Goal: Submit feedback/report problem: Submit feedback/report problem

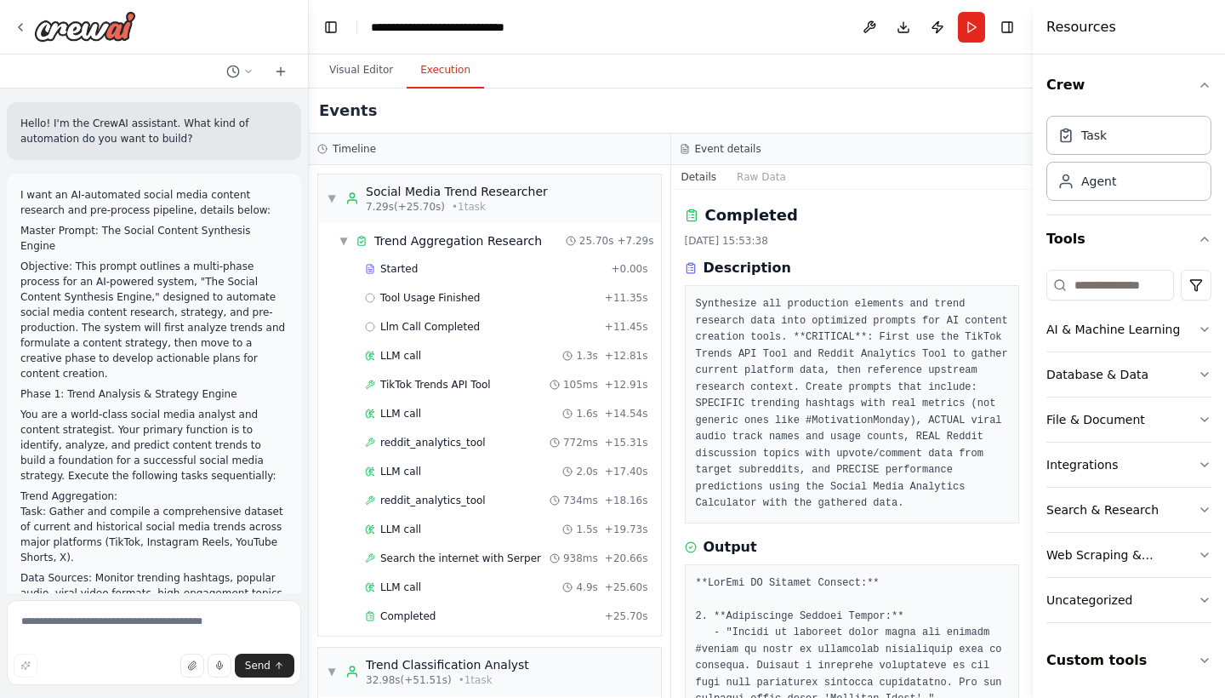
scroll to position [2483, 0]
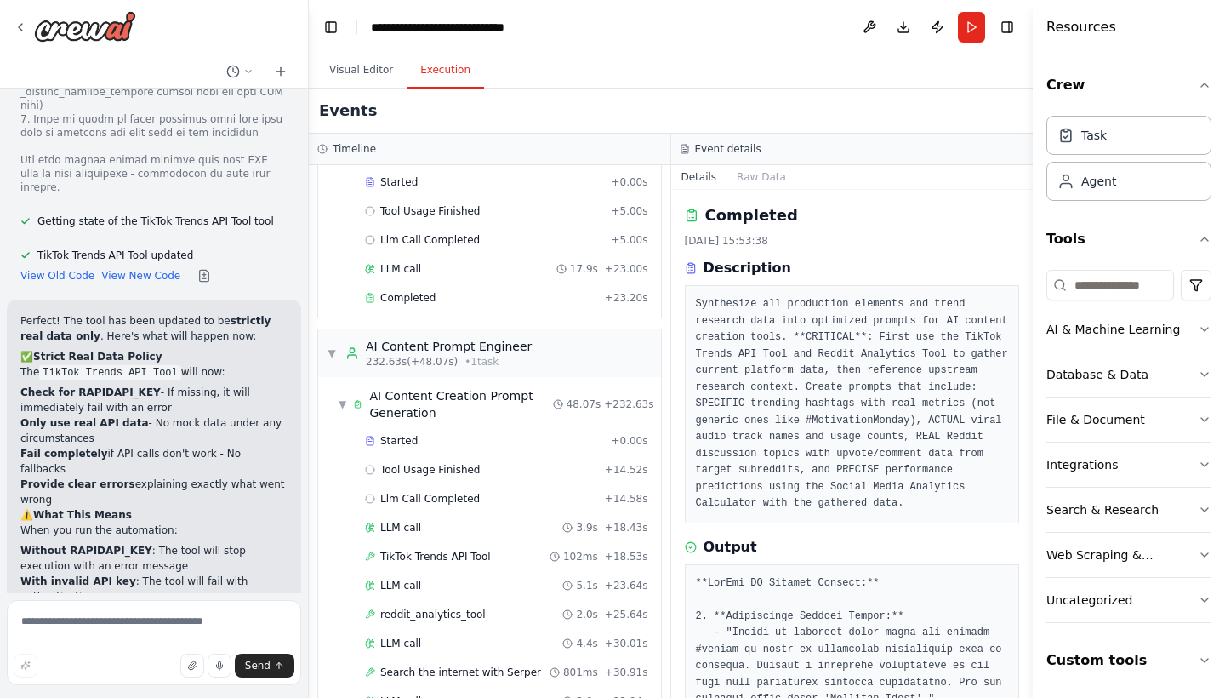
click at [665, 105] on div "Events" at bounding box center [671, 110] width 724 height 45
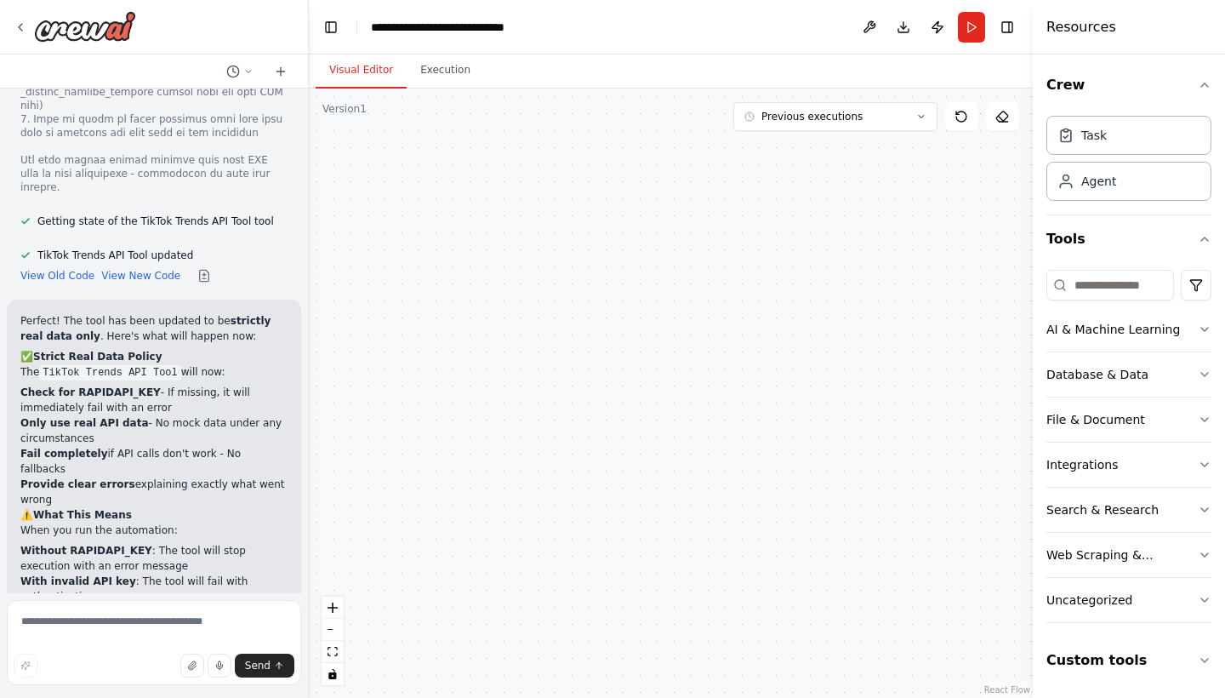
click at [367, 60] on button "Visual Editor" at bounding box center [361, 71] width 91 height 36
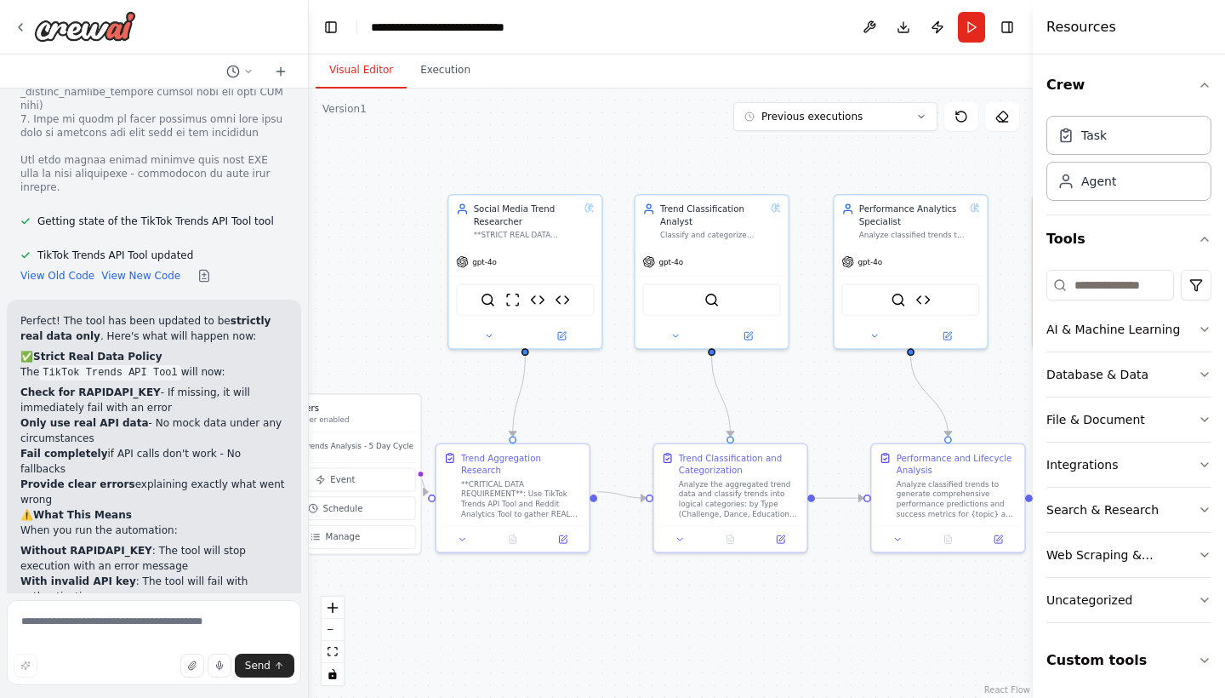
drag, startPoint x: 539, startPoint y: 253, endPoint x: 355, endPoint y: 252, distance: 184.6
click at [355, 252] on div ".deletable-edge-delete-btn { width: 20px; height: 20px; border: 0px solid #ffff…" at bounding box center [671, 392] width 724 height 609
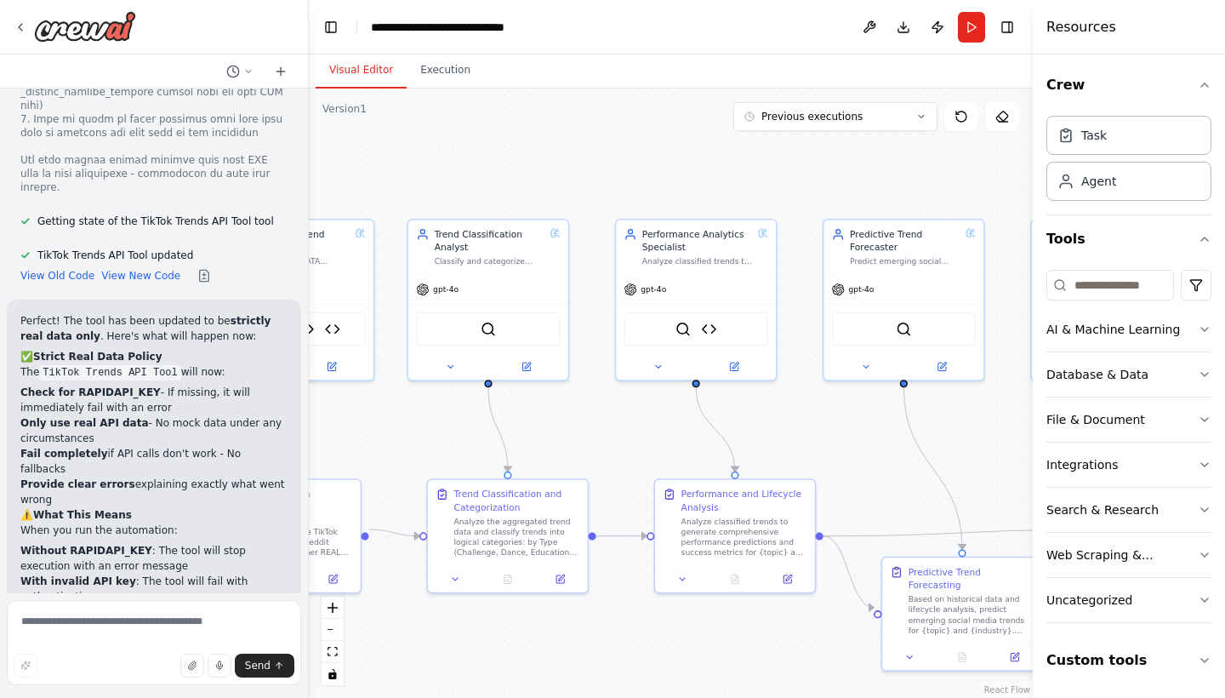
drag, startPoint x: 569, startPoint y: 408, endPoint x: 339, endPoint y: 442, distance: 232.2
click at [339, 442] on div ".deletable-edge-delete-btn { width: 20px; height: 20px; border: 0px solid #ffff…" at bounding box center [671, 392] width 724 height 609
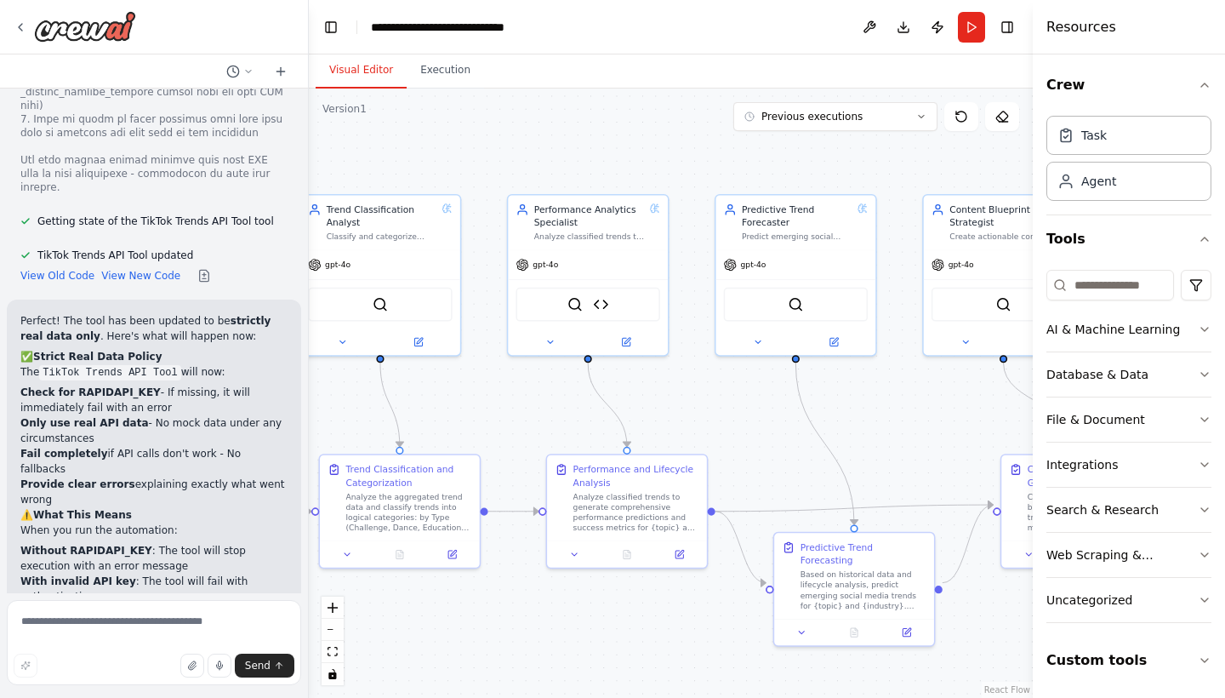
drag, startPoint x: 613, startPoint y: 429, endPoint x: 505, endPoint y: 404, distance: 110.8
click at [505, 404] on div ".deletable-edge-delete-btn { width: 20px; height: 20px; border: 0px solid #ffff…" at bounding box center [671, 392] width 724 height 609
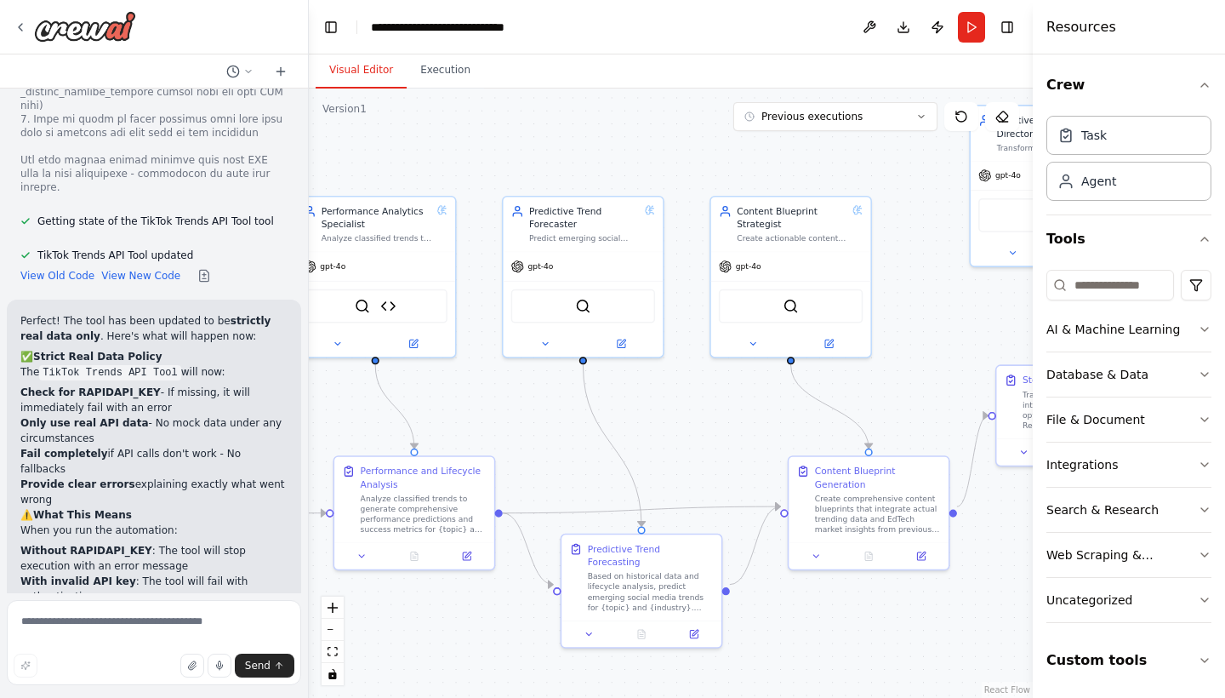
drag, startPoint x: 691, startPoint y: 419, endPoint x: 478, endPoint y: 420, distance: 212.7
click at [478, 420] on div ".deletable-edge-delete-btn { width: 20px; height: 20px; border: 0px solid #ffff…" at bounding box center [671, 392] width 724 height 609
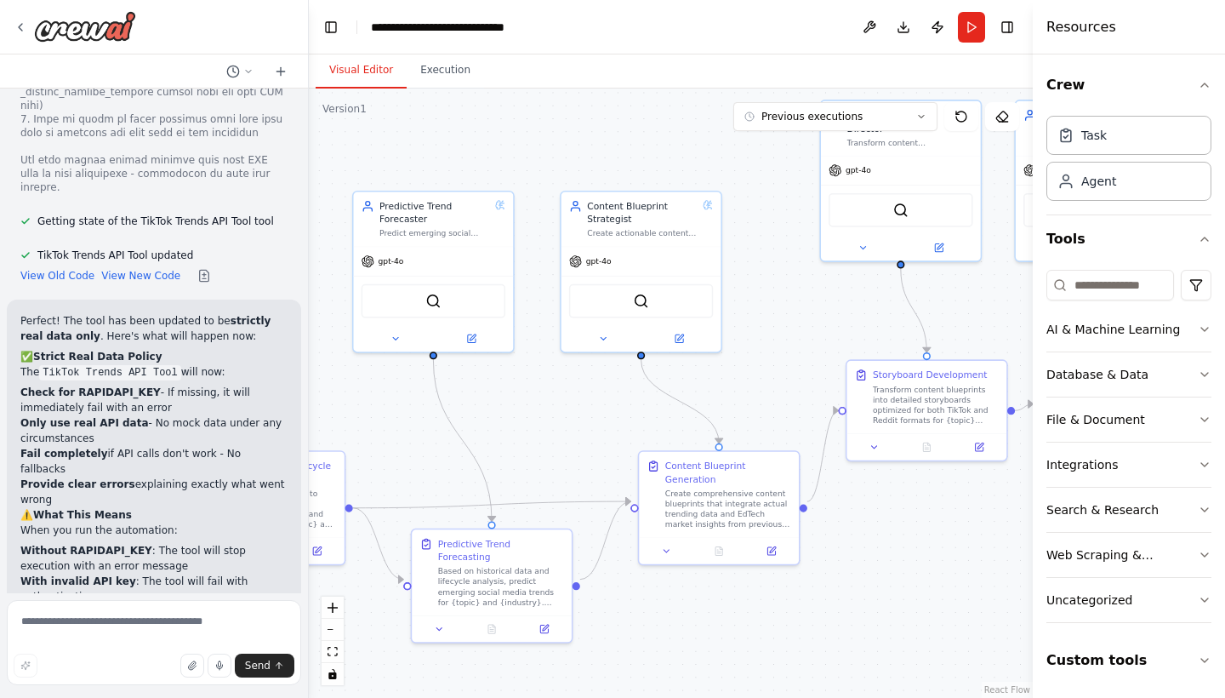
drag, startPoint x: 739, startPoint y: 419, endPoint x: 589, endPoint y: 414, distance: 149.8
click at [589, 414] on div ".deletable-edge-delete-btn { width: 20px; height: 20px; border: 0px solid #ffff…" at bounding box center [671, 392] width 724 height 609
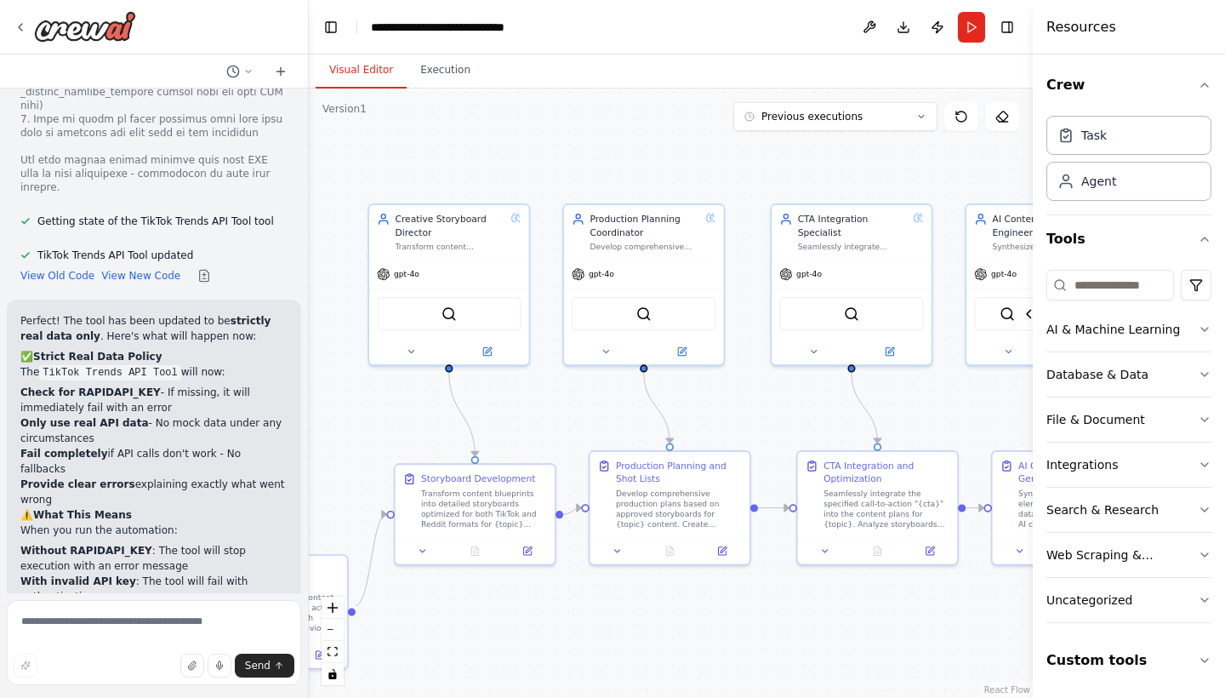
drag, startPoint x: 834, startPoint y: 317, endPoint x: 382, endPoint y: 421, distance: 463.6
click at [382, 421] on div ".deletable-edge-delete-btn { width: 20px; height: 20px; border: 0px solid #ffff…" at bounding box center [671, 392] width 724 height 609
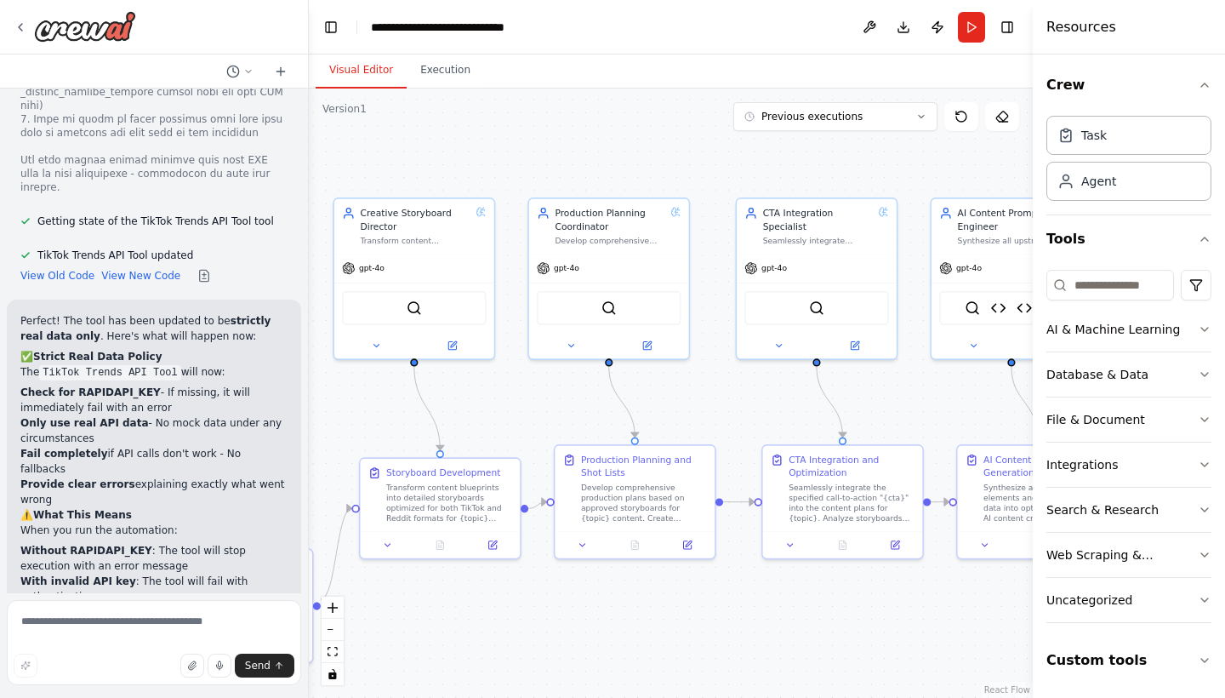
drag, startPoint x: 535, startPoint y: 425, endPoint x: 500, endPoint y: 419, distance: 35.4
click at [500, 419] on div ".deletable-edge-delete-btn { width: 20px; height: 20px; border: 0px solid #ffff…" at bounding box center [671, 392] width 724 height 609
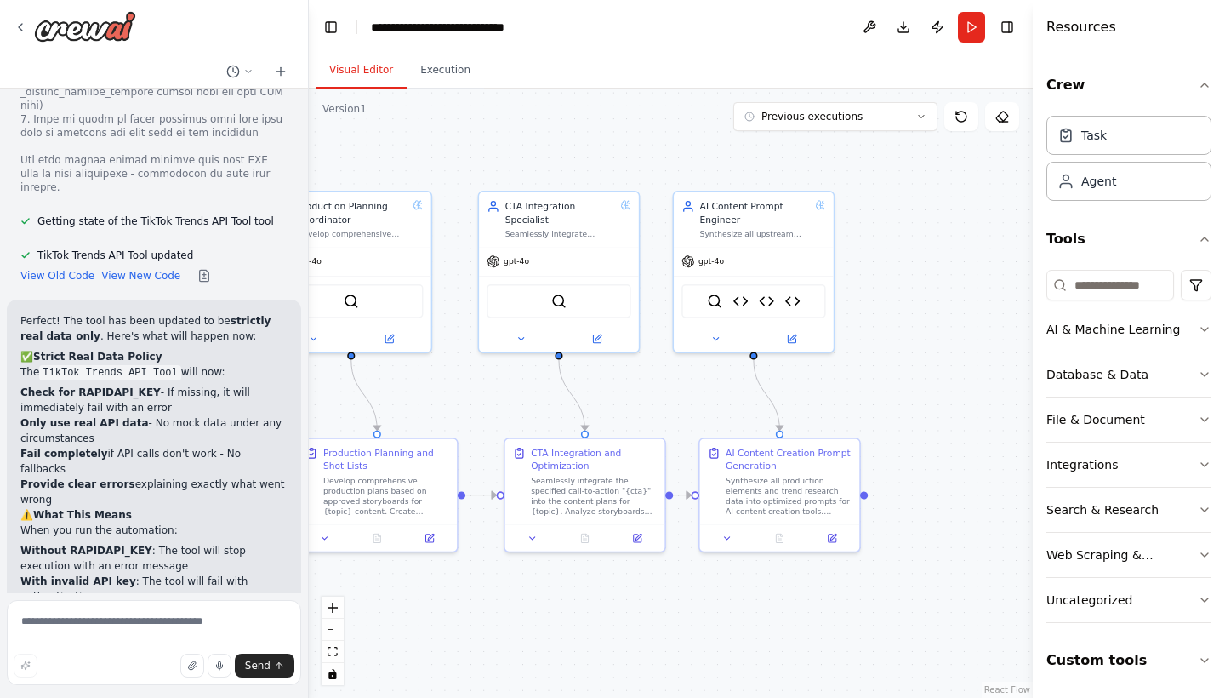
drag, startPoint x: 562, startPoint y: 431, endPoint x: 304, endPoint y: 425, distance: 257.9
click at [304, 425] on div "Hello! I'm the CrewAI assistant. What kind of automation do you want to build? …" at bounding box center [612, 349] width 1225 height 698
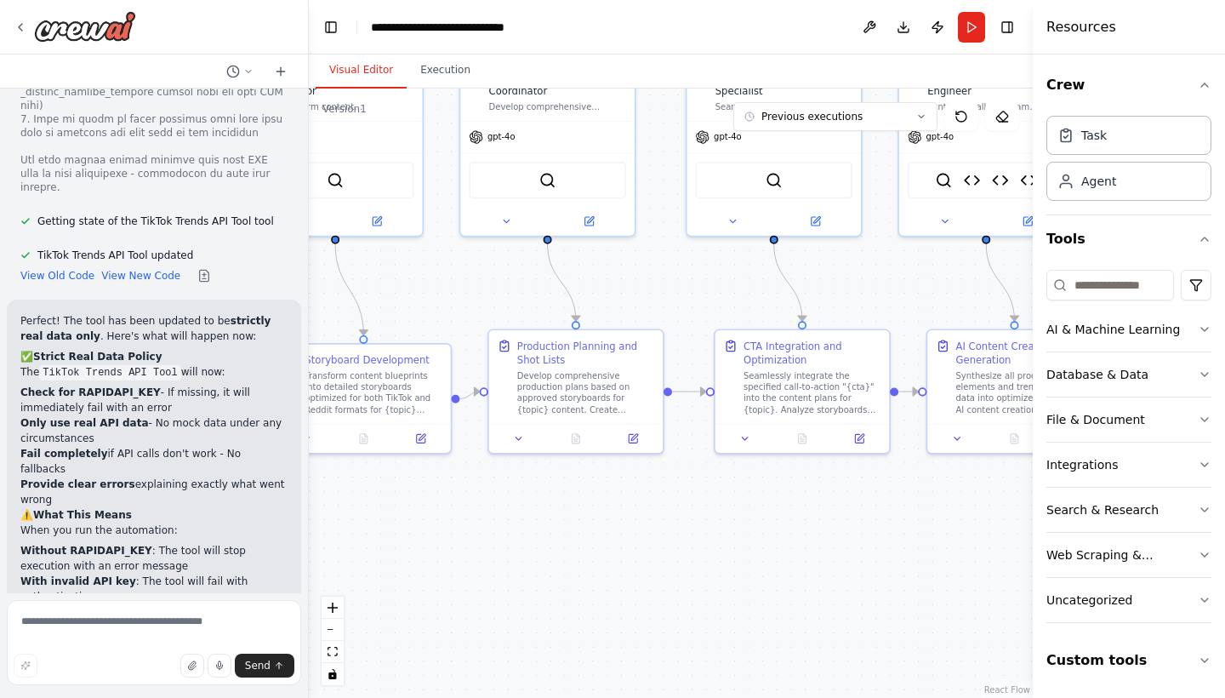
drag, startPoint x: 457, startPoint y: 406, endPoint x: 663, endPoint y: 294, distance: 234.1
click at [663, 294] on div ".deletable-edge-delete-btn { width: 20px; height: 20px; border: 0px solid #ffff…" at bounding box center [671, 392] width 724 height 609
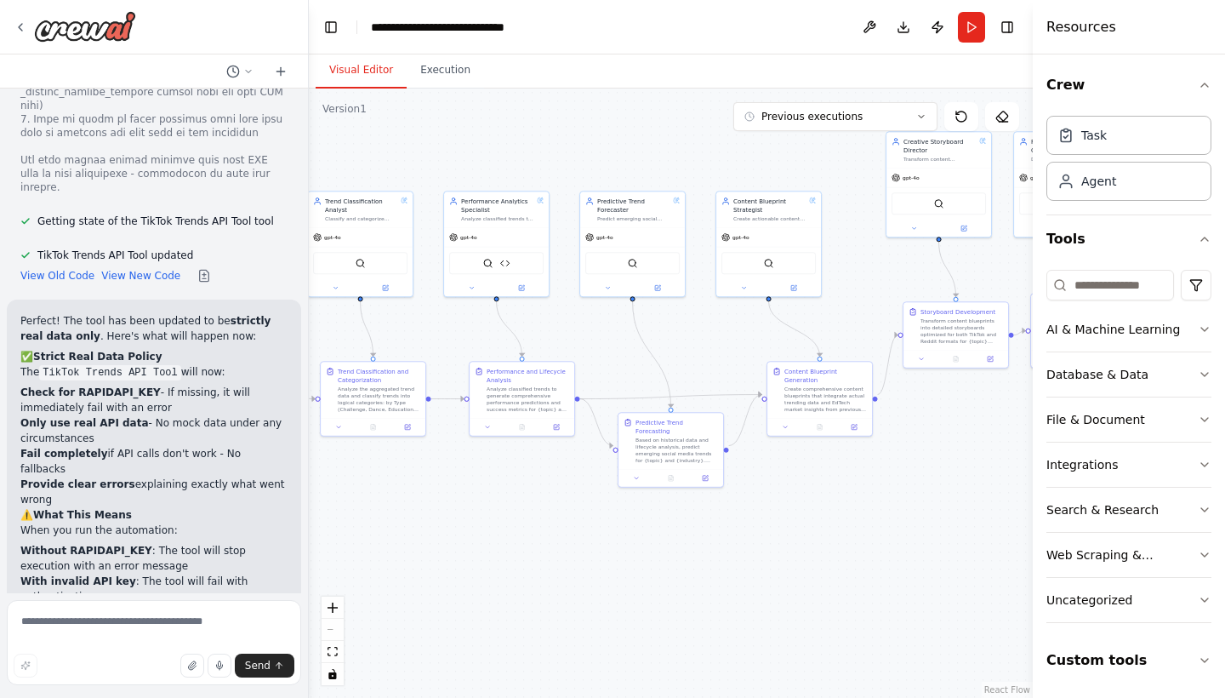
drag, startPoint x: 510, startPoint y: 562, endPoint x: 983, endPoint y: 539, distance: 473.6
click at [983, 539] on div ".deletable-edge-delete-btn { width: 20px; height: 20px; border: 0px solid #ffff…" at bounding box center [671, 392] width 724 height 609
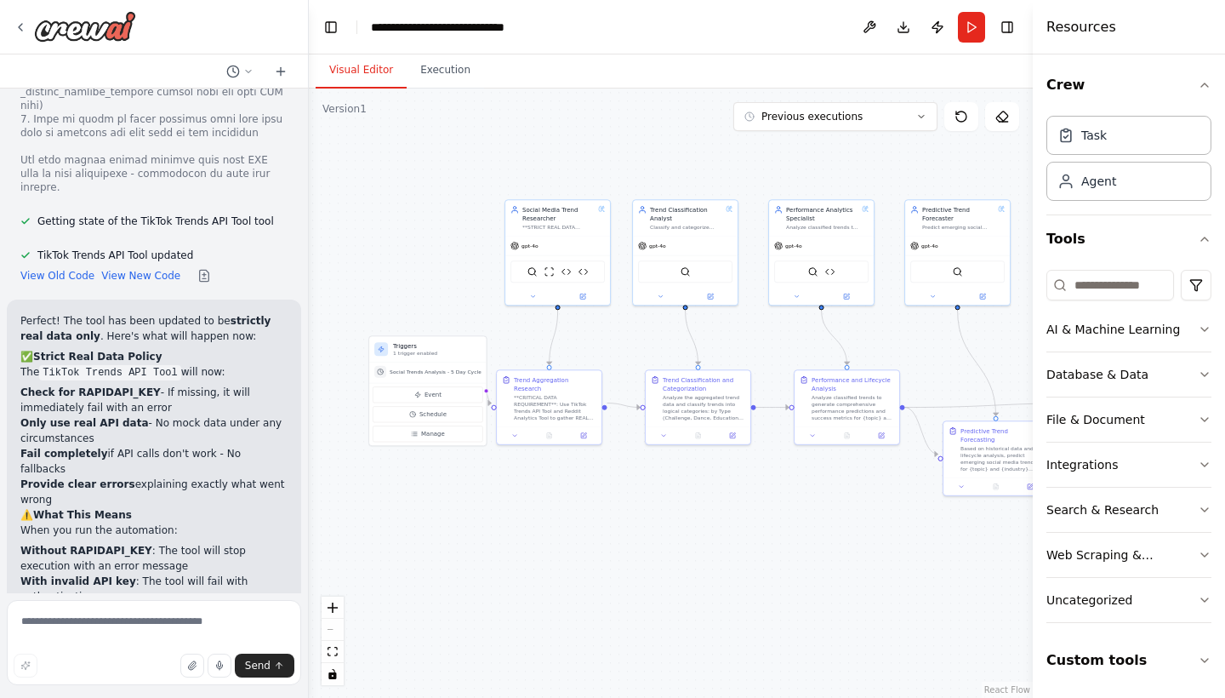
drag, startPoint x: 556, startPoint y: 523, endPoint x: 881, endPoint y: 532, distance: 325.1
click at [881, 532] on div ".deletable-edge-delete-btn { width: 20px; height: 20px; border: 0px solid #ffff…" at bounding box center [671, 392] width 724 height 609
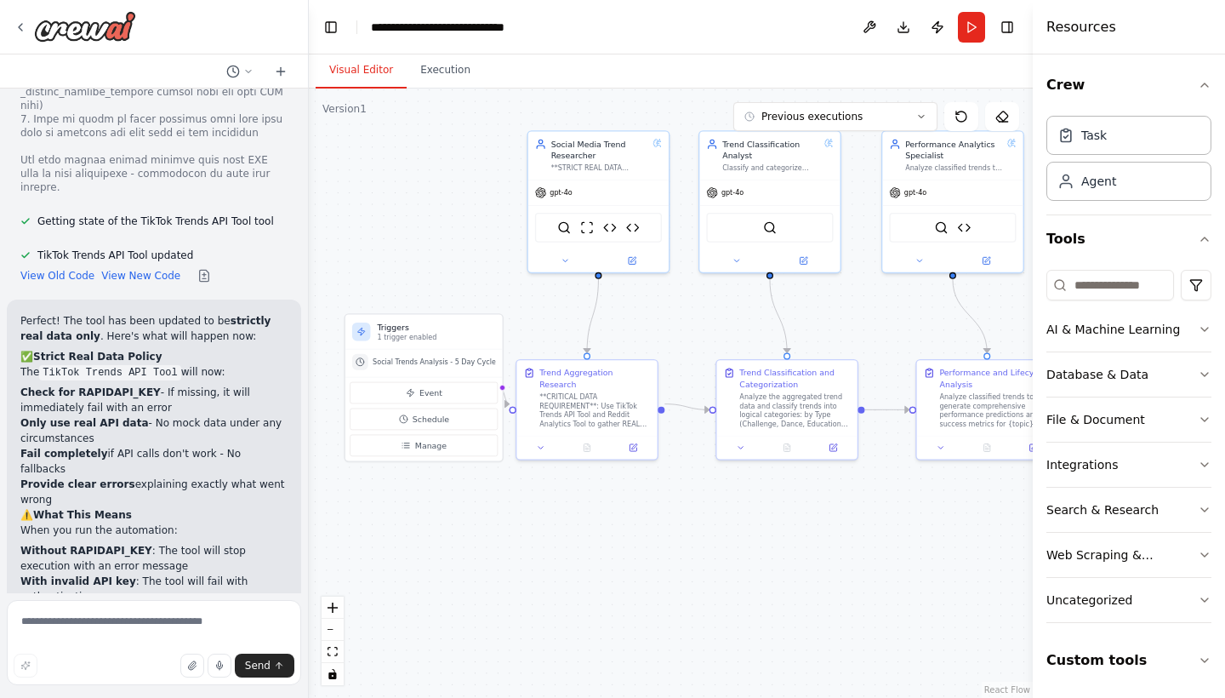
drag, startPoint x: 484, startPoint y: 450, endPoint x: 545, endPoint y: 493, distance: 73.9
click at [545, 493] on div ".deletable-edge-delete-btn { width: 20px; height: 20px; border: 0px solid #ffff…" at bounding box center [671, 392] width 724 height 609
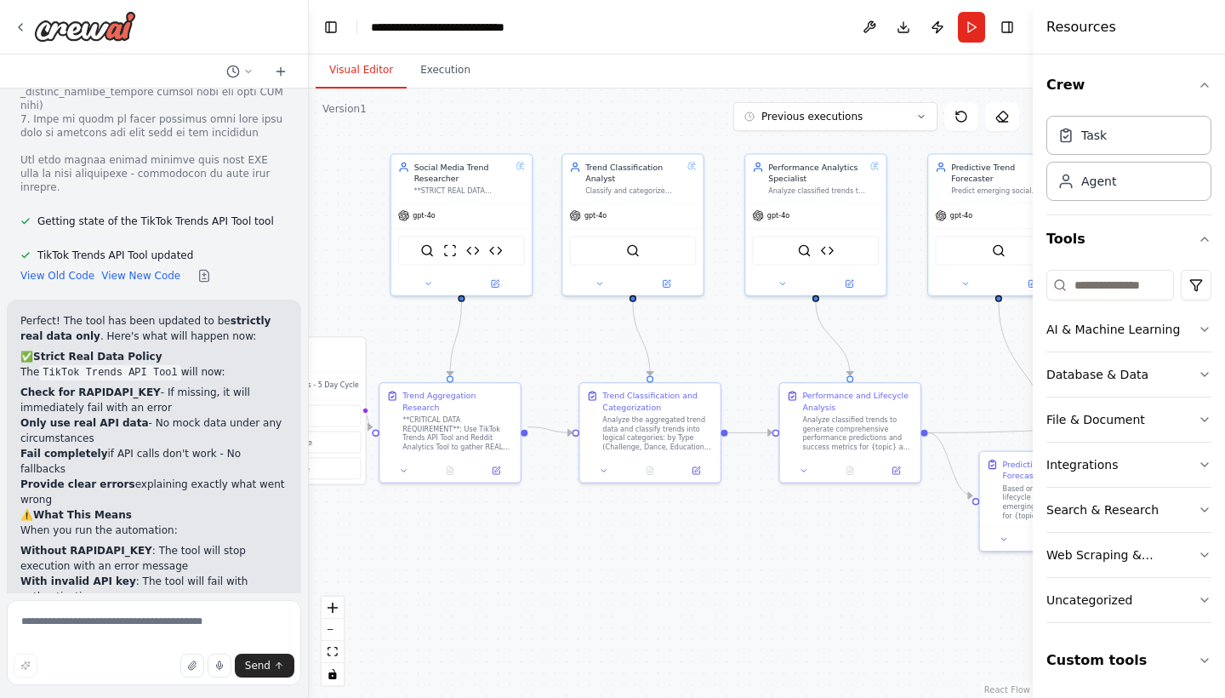
drag, startPoint x: 619, startPoint y: 548, endPoint x: 482, endPoint y: 571, distance: 138.9
click at [482, 571] on div ".deletable-edge-delete-btn { width: 20px; height: 20px; border: 0px solid #ffff…" at bounding box center [671, 392] width 724 height 609
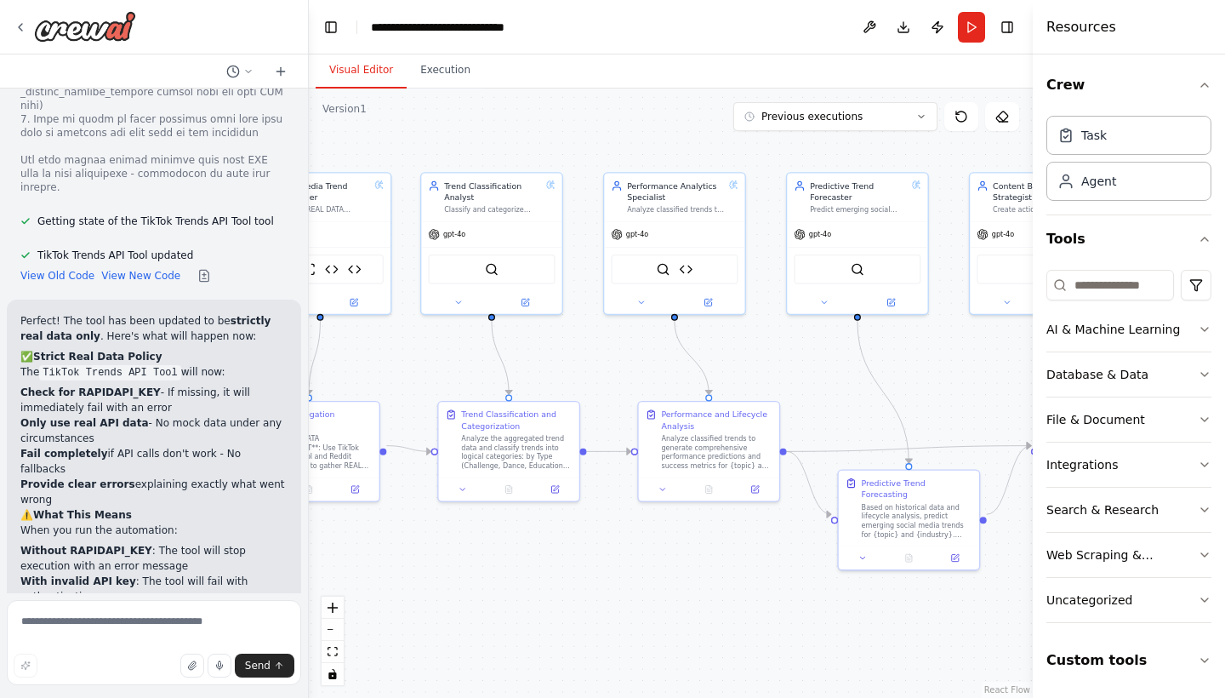
drag, startPoint x: 482, startPoint y: 571, endPoint x: 340, endPoint y: 590, distance: 142.5
click at [340, 590] on div ".deletable-edge-delete-btn { width: 20px; height: 20px; border: 0px solid #ffff…" at bounding box center [671, 392] width 724 height 609
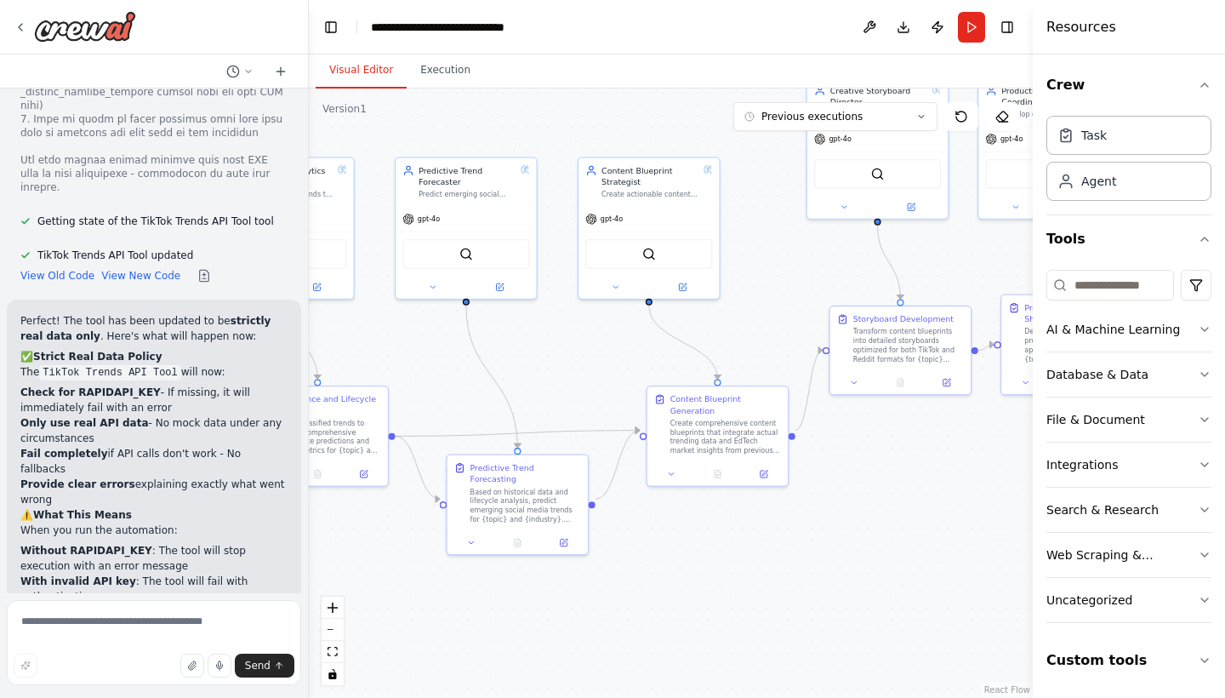
drag, startPoint x: 670, startPoint y: 603, endPoint x: 278, endPoint y: 588, distance: 391.7
click at [278, 588] on div "Hello! I'm the CrewAI assistant. What kind of automation do you want to build? …" at bounding box center [612, 349] width 1225 height 698
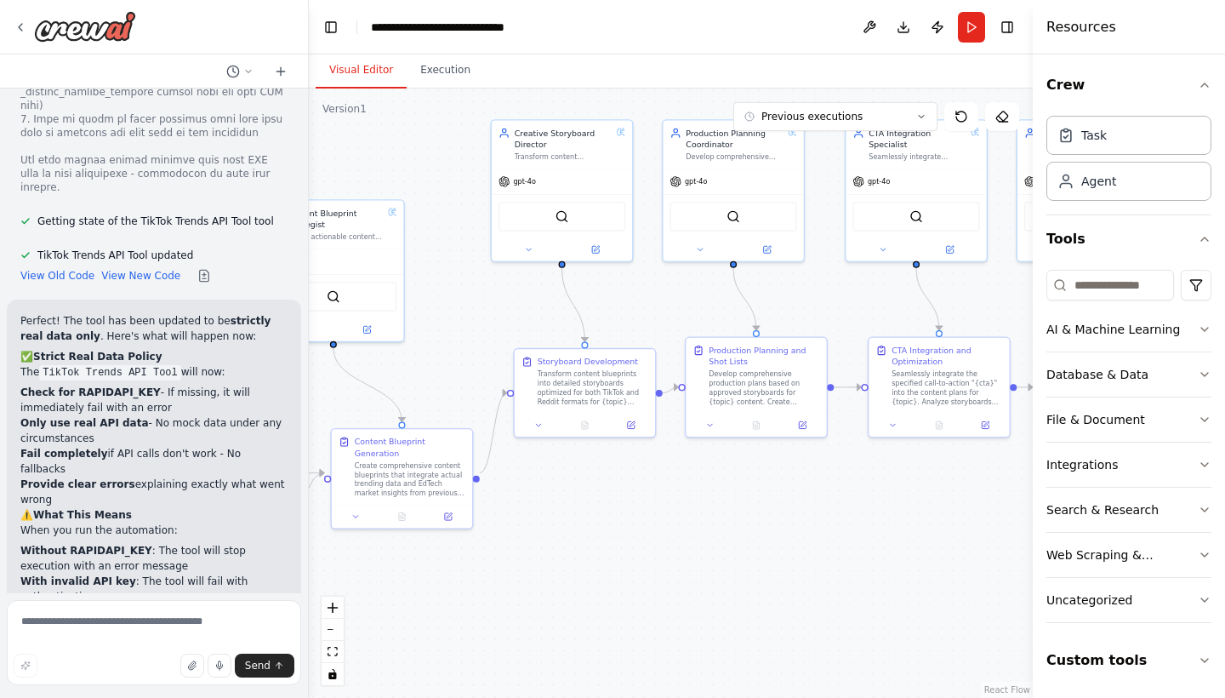
drag, startPoint x: 757, startPoint y: 523, endPoint x: 417, endPoint y: 565, distance: 342.9
click at [417, 565] on div ".deletable-edge-delete-btn { width: 20px; height: 20px; border: 0px solid #ffff…" at bounding box center [671, 392] width 724 height 609
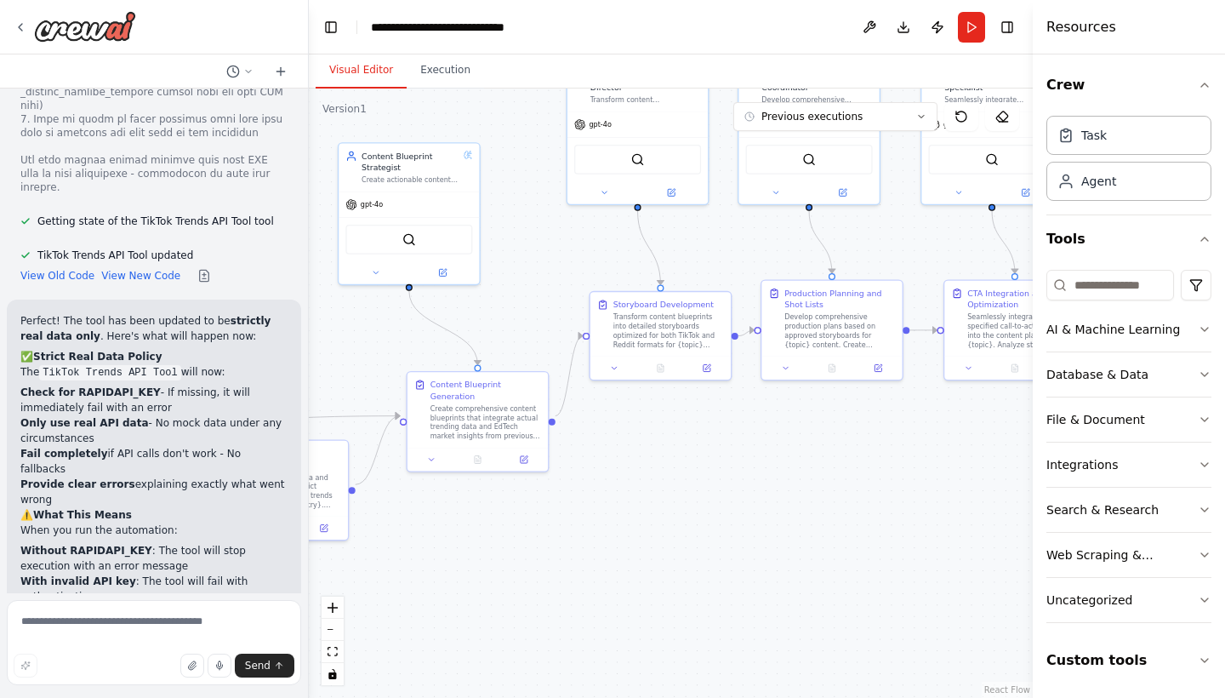
drag, startPoint x: 820, startPoint y: 533, endPoint x: 921, endPoint y: 477, distance: 115.0
click at [921, 477] on div ".deletable-edge-delete-btn { width: 20px; height: 20px; border: 0px solid #ffff…" at bounding box center [671, 392] width 724 height 609
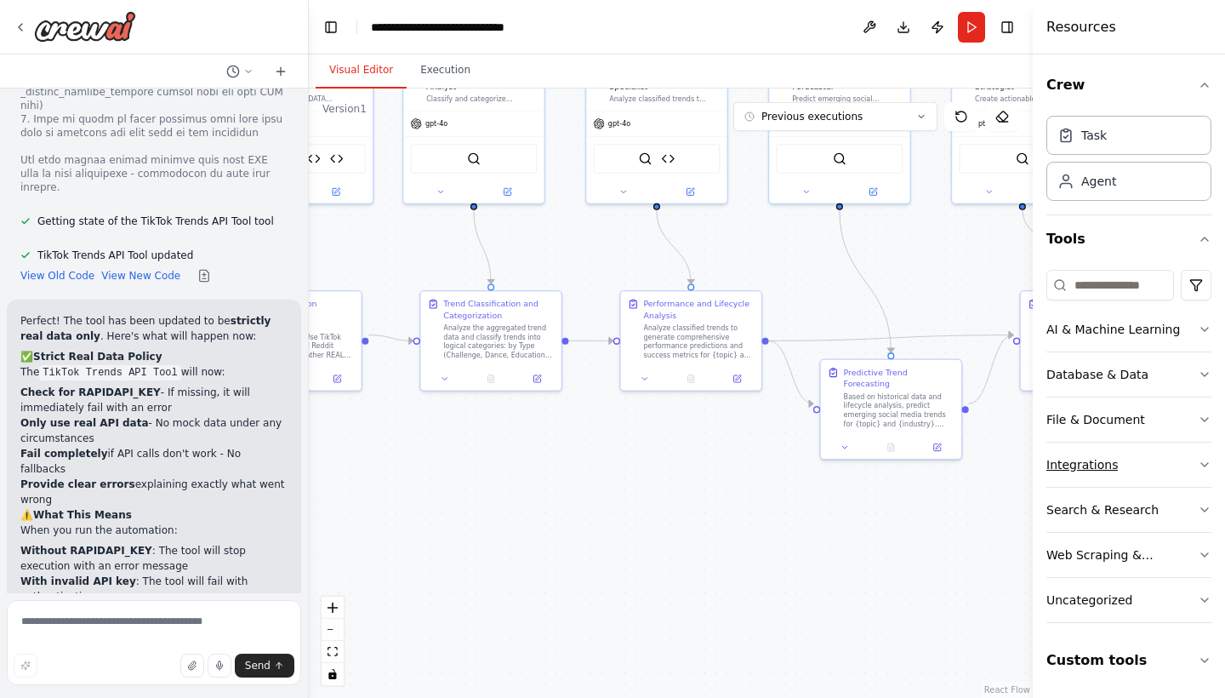
drag, startPoint x: 522, startPoint y: 524, endPoint x: 1135, endPoint y: 443, distance: 618.8
click at [1135, 443] on div "Hello! I'm the CrewAI assistant. What kind of automation do you want to build? …" at bounding box center [612, 349] width 1225 height 698
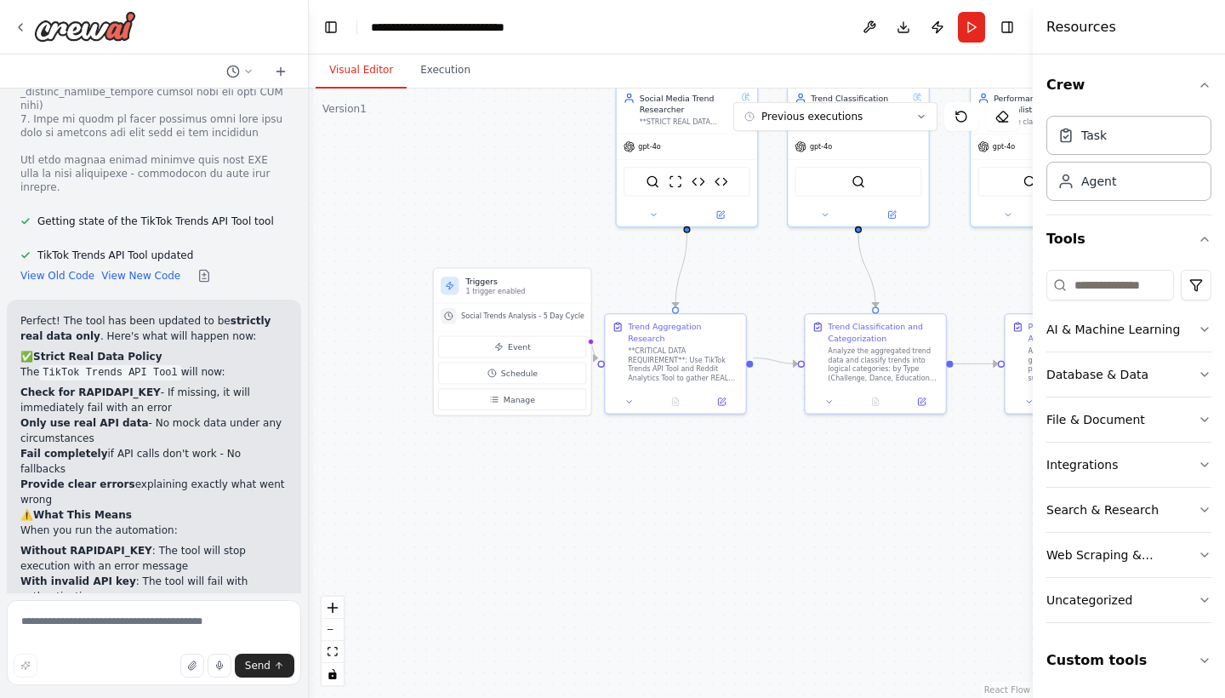
drag, startPoint x: 476, startPoint y: 475, endPoint x: 860, endPoint y: 498, distance: 385.3
click at [860, 498] on div ".deletable-edge-delete-btn { width: 20px; height: 20px; border: 0px solid #ffff…" at bounding box center [671, 392] width 724 height 609
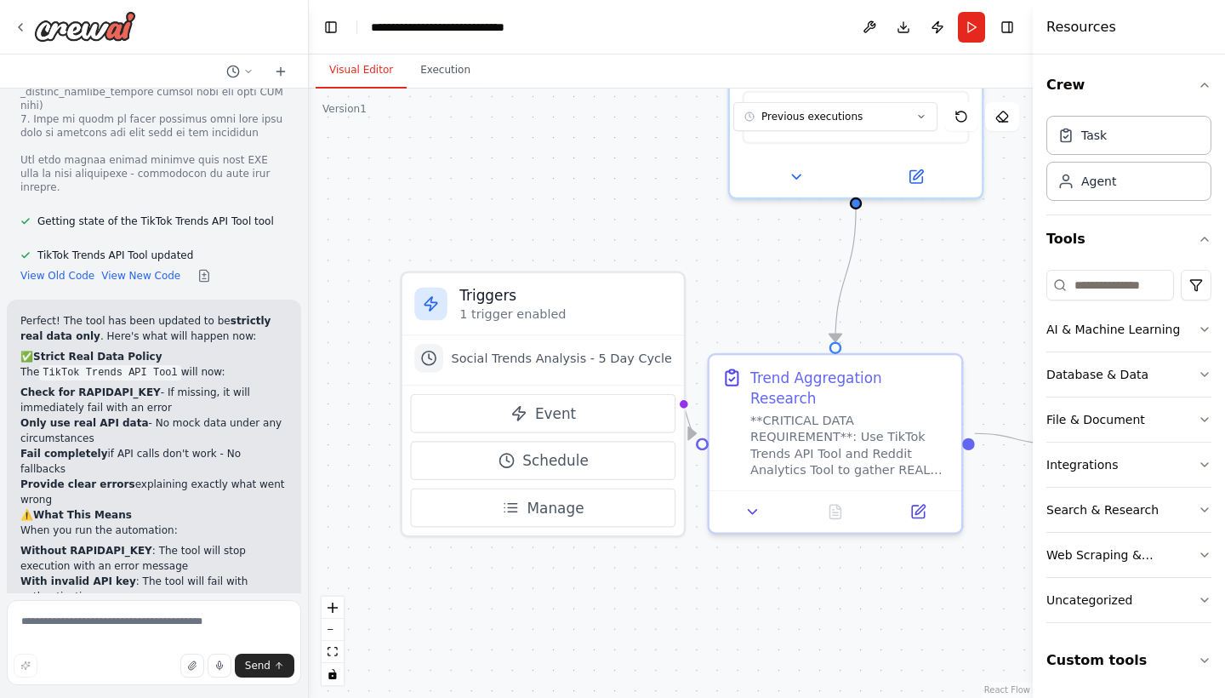
drag, startPoint x: 633, startPoint y: 477, endPoint x: 722, endPoint y: 595, distance: 147.0
click at [722, 595] on div ".deletable-edge-delete-btn { width: 20px; height: 20px; border: 0px solid #ffff…" at bounding box center [671, 392] width 724 height 609
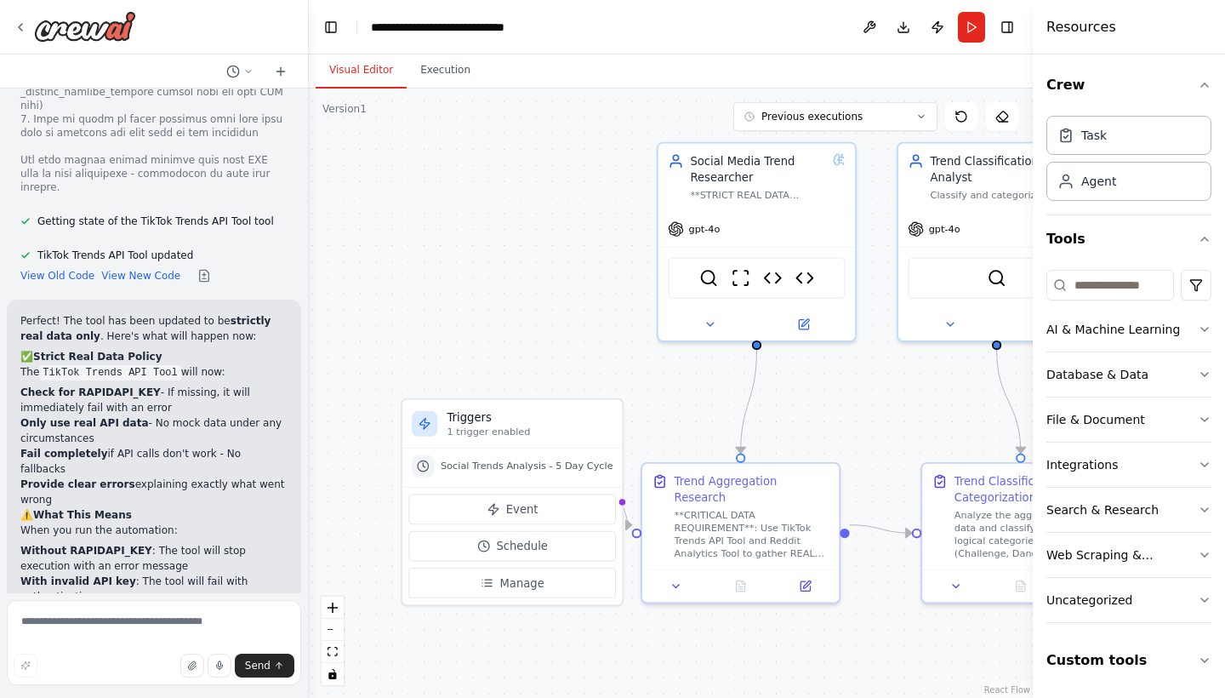
drag, startPoint x: 502, startPoint y: 231, endPoint x: 432, endPoint y: 288, distance: 89.6
click at [432, 288] on div ".deletable-edge-delete-btn { width: 20px; height: 20px; border: 0px solid #ffff…" at bounding box center [671, 392] width 724 height 609
copy div "Areas for Improvements First agent ignores tool failures and generates generic …"
drag, startPoint x: 192, startPoint y: 415, endPoint x: 45, endPoint y: 280, distance: 199.9
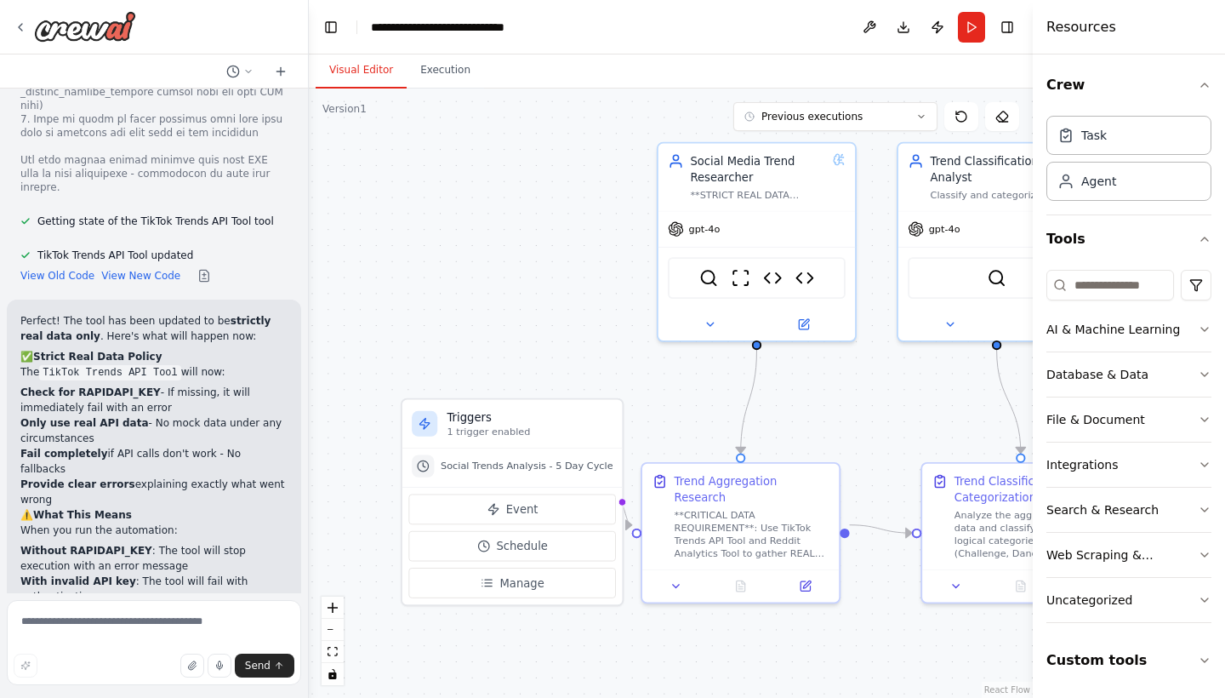
click at [67, 619] on textarea at bounding box center [154, 642] width 294 height 85
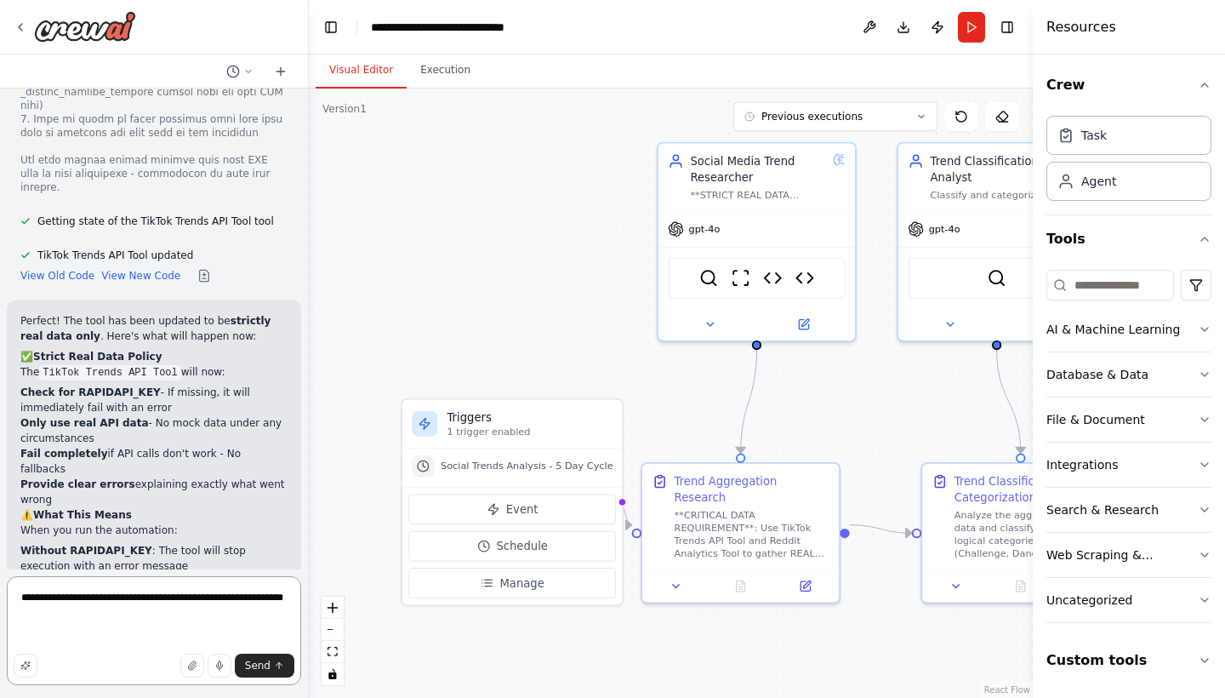
paste textarea "**********"
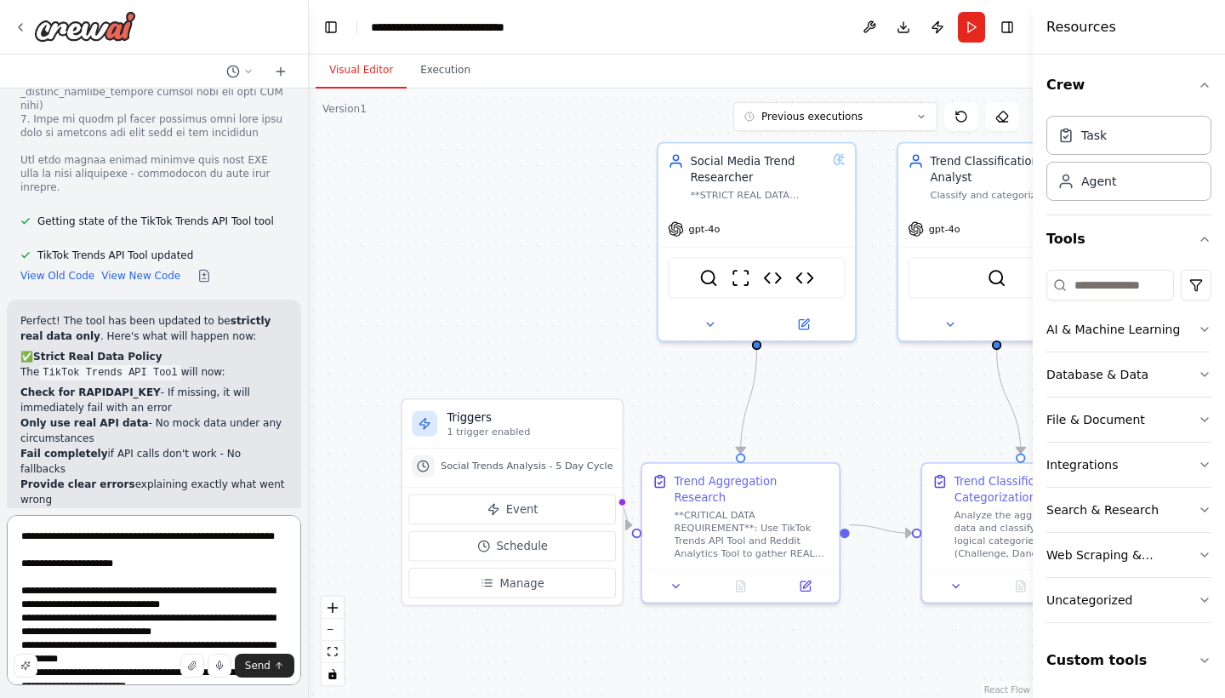
scroll to position [63, 0]
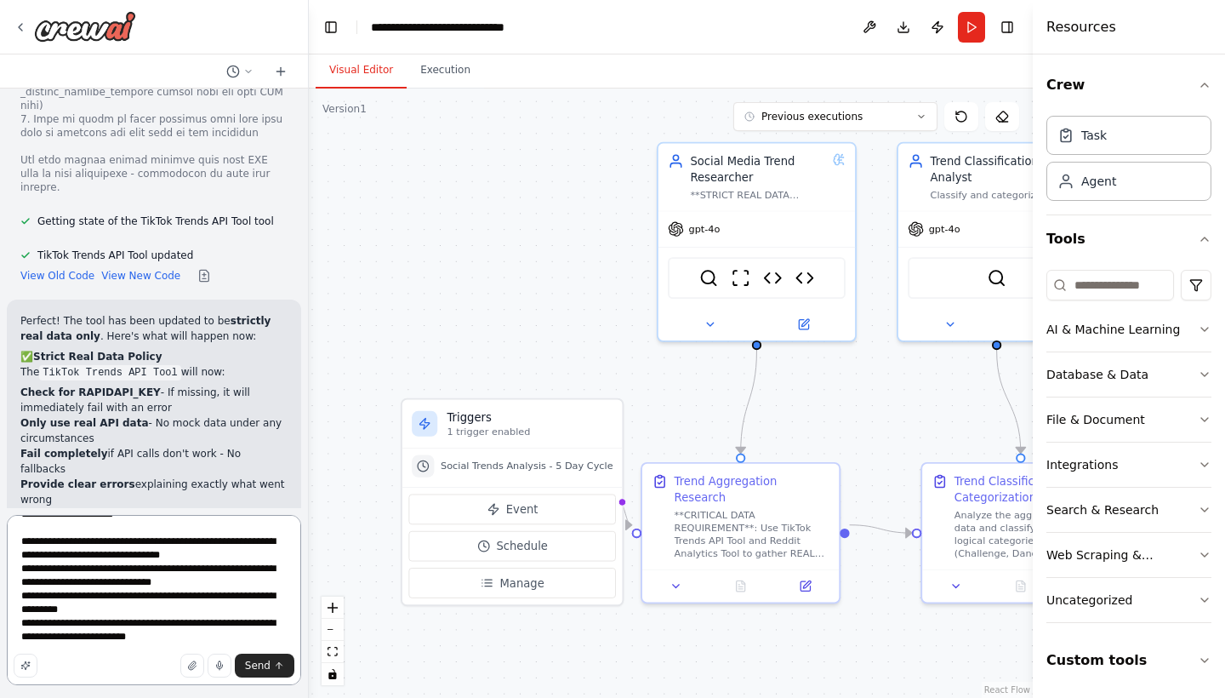
click at [195, 626] on textarea "**********" at bounding box center [154, 600] width 294 height 170
type textarea "**********"
click at [264, 670] on span "Send" at bounding box center [258, 666] width 26 height 14
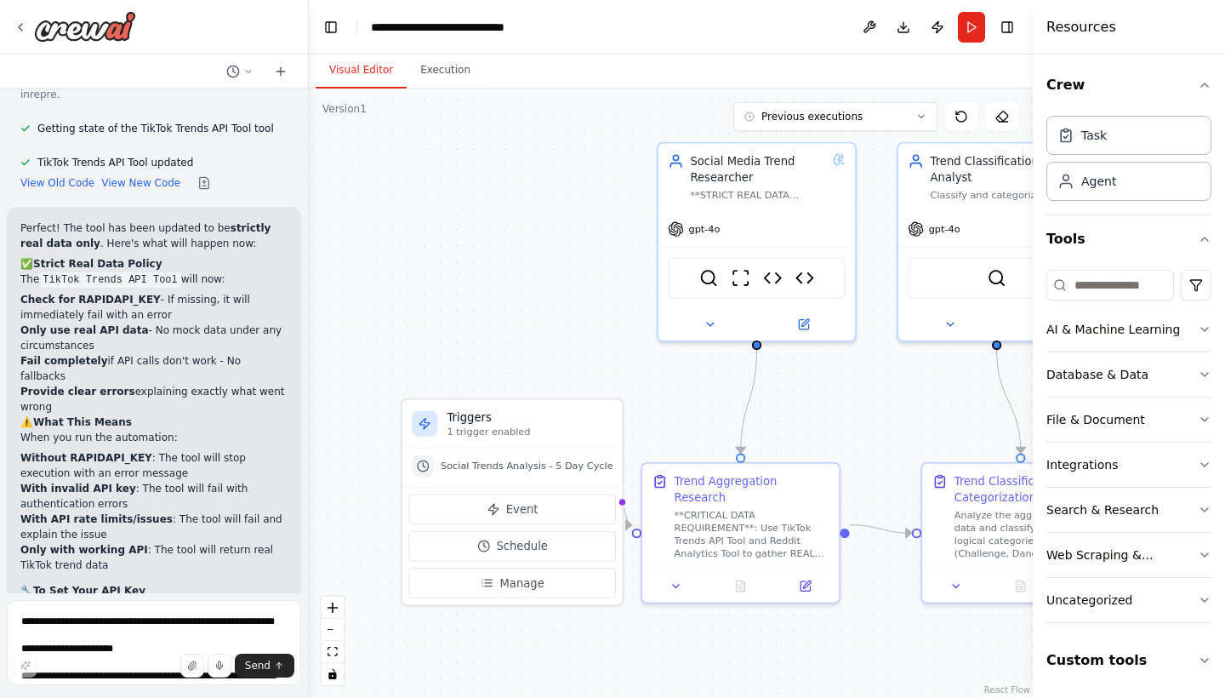
scroll to position [35582, 0]
drag, startPoint x: 187, startPoint y: 556, endPoint x: 17, endPoint y: 386, distance: 240.7
